Goal: Task Accomplishment & Management: Manage account settings

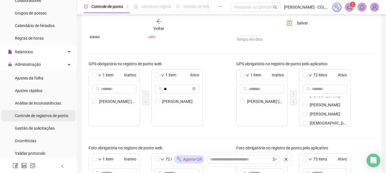
scroll to position [114, 0]
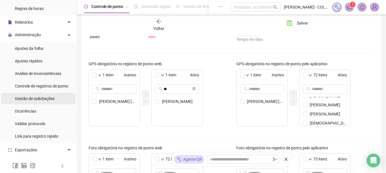
click at [35, 93] on div "Gestão de solicitações" at bounding box center [35, 98] width 40 height 11
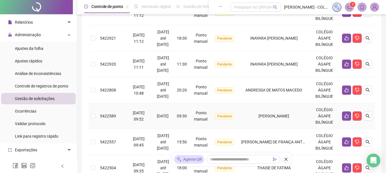
scroll to position [187, 0]
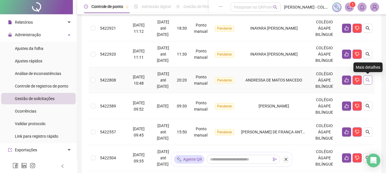
click at [370, 80] on icon "search" at bounding box center [368, 80] width 5 height 5
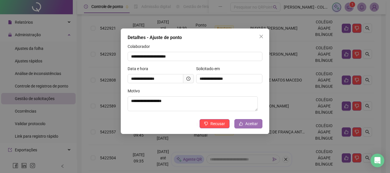
click at [254, 124] on span "Aceitar" at bounding box center [252, 124] width 13 height 6
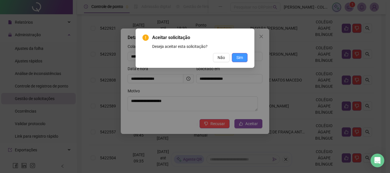
click at [241, 57] on span "Sim" at bounding box center [240, 58] width 7 height 6
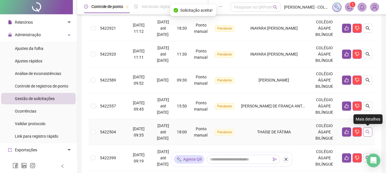
click at [365, 133] on button "button" at bounding box center [367, 132] width 9 height 9
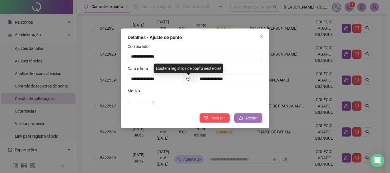
click at [246, 121] on span "Aceitar" at bounding box center [252, 118] width 13 height 6
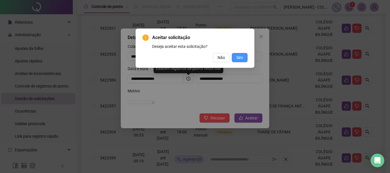
click at [236, 57] on button "Sim" at bounding box center [240, 57] width 16 height 9
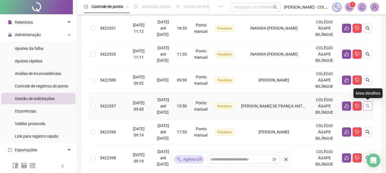
click at [366, 105] on icon "search" at bounding box center [368, 106] width 4 height 4
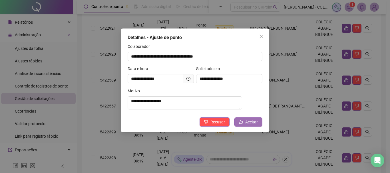
click at [250, 125] on span "Aceitar" at bounding box center [252, 122] width 13 height 6
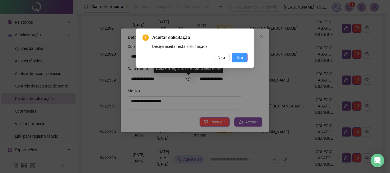
click at [241, 57] on span "Sim" at bounding box center [240, 58] width 7 height 6
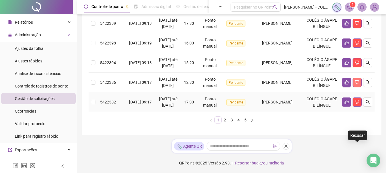
scroll to position [298, 0]
click at [245, 120] on link "5" at bounding box center [245, 120] width 6 height 6
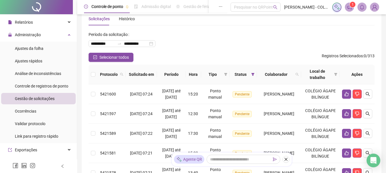
scroll to position [0, 0]
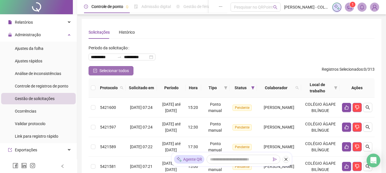
click at [101, 73] on span "Selecionar todos" at bounding box center [113, 71] width 29 height 6
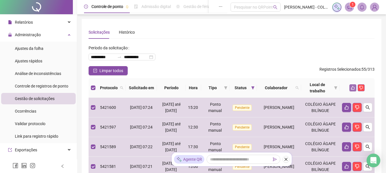
click at [352, 86] on button "button" at bounding box center [353, 88] width 7 height 7
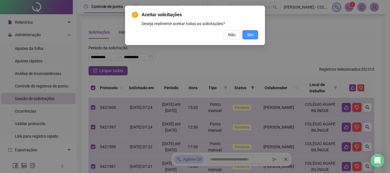
click at [250, 33] on span "Sim" at bounding box center [250, 35] width 7 height 6
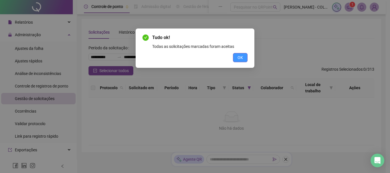
click at [238, 55] on span "OK" at bounding box center [240, 58] width 5 height 6
